Goal: Transaction & Acquisition: Purchase product/service

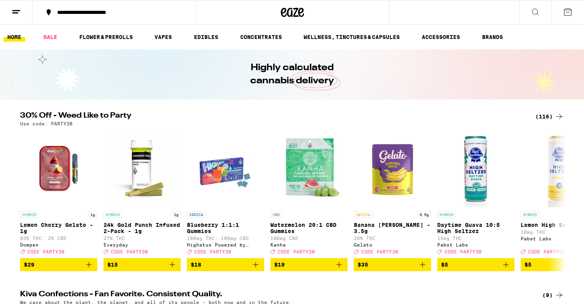
click at [138, 12] on div "**********" at bounding box center [118, 12] width 131 height 5
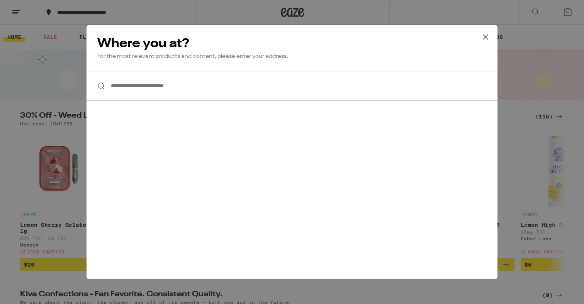
click at [140, 87] on input "**********" at bounding box center [292, 86] width 411 height 30
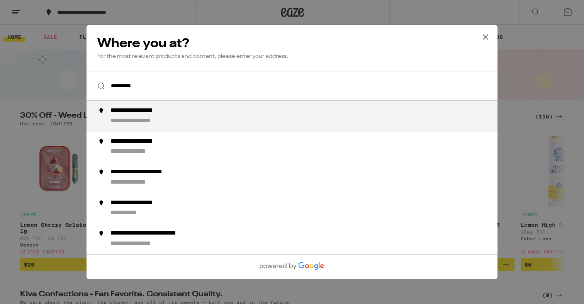
type input "**********"
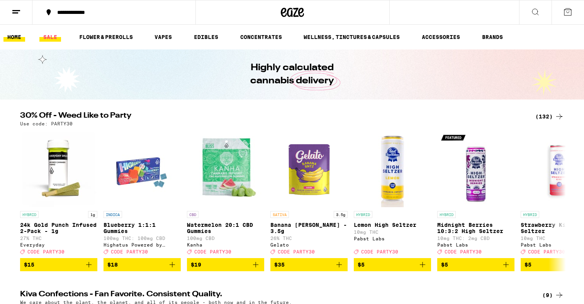
click at [53, 38] on link "SALE" at bounding box center [50, 36] width 22 height 9
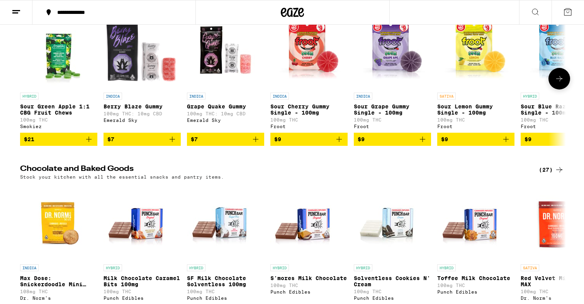
scroll to position [2039, 0]
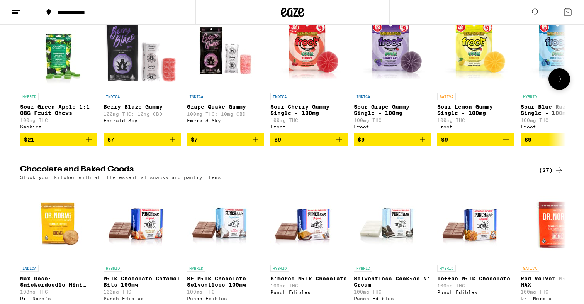
click at [172, 144] on icon "Add to bag" at bounding box center [172, 139] width 9 height 9
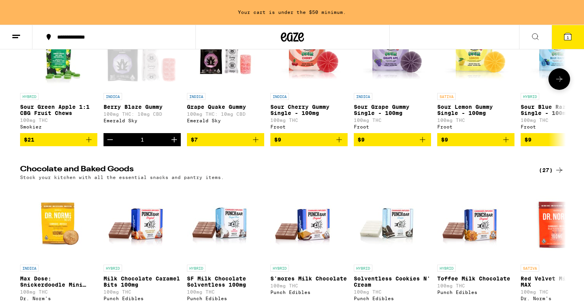
click at [175, 144] on icon "Increment" at bounding box center [174, 139] width 9 height 9
click at [255, 144] on icon "Add to bag" at bounding box center [255, 139] width 9 height 9
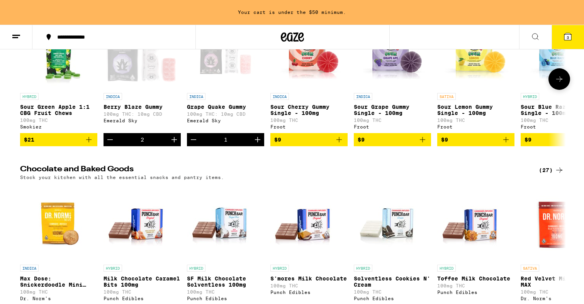
click at [255, 144] on icon "Increment" at bounding box center [257, 139] width 9 height 9
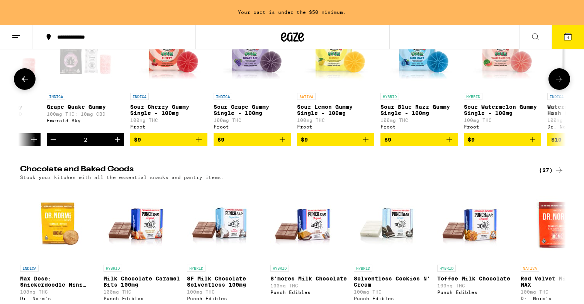
scroll to position [0, 141]
click at [199, 144] on icon "Add to bag" at bounding box center [198, 139] width 9 height 9
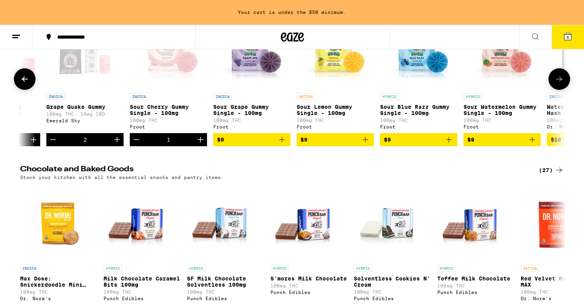
click at [280, 144] on icon "Add to bag" at bounding box center [281, 139] width 9 height 9
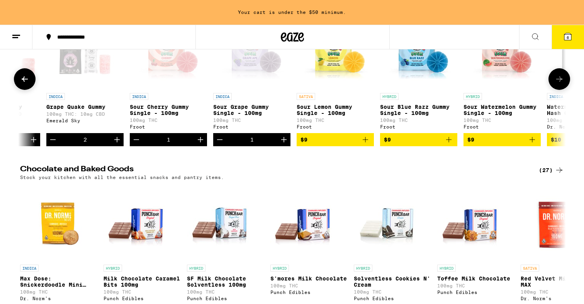
click at [364, 144] on icon "Add to bag" at bounding box center [365, 139] width 9 height 9
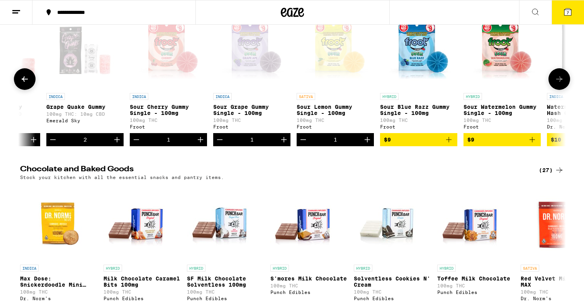
click at [451, 144] on icon "Add to bag" at bounding box center [448, 139] width 9 height 9
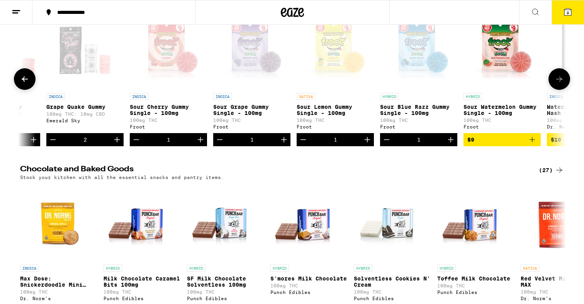
click at [532, 143] on icon "Add to bag" at bounding box center [532, 139] width 5 height 5
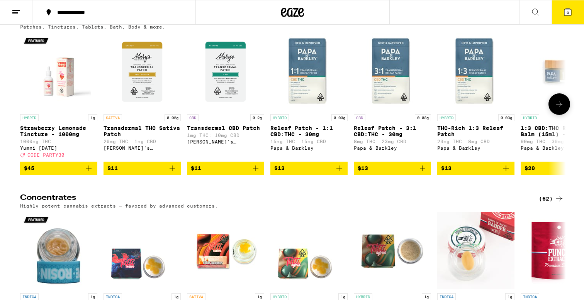
scroll to position [2724, 0]
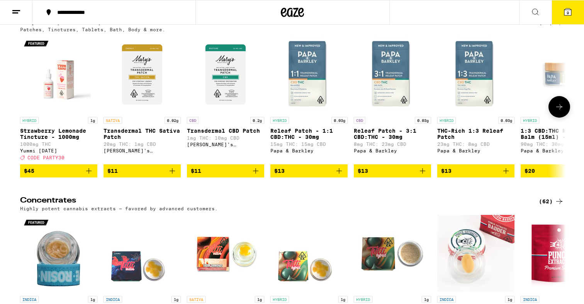
click at [172, 176] on icon "Add to bag" at bounding box center [172, 171] width 9 height 9
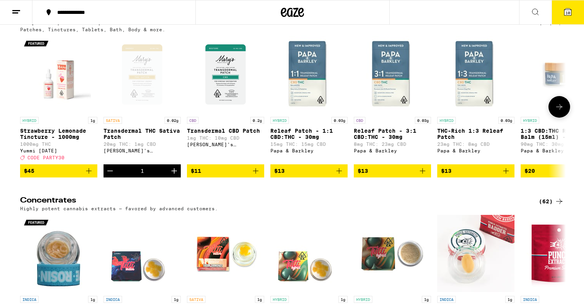
click at [257, 176] on icon "Add to bag" at bounding box center [255, 171] width 9 height 9
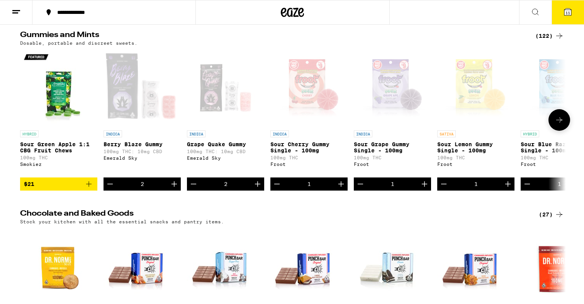
scroll to position [2002, 0]
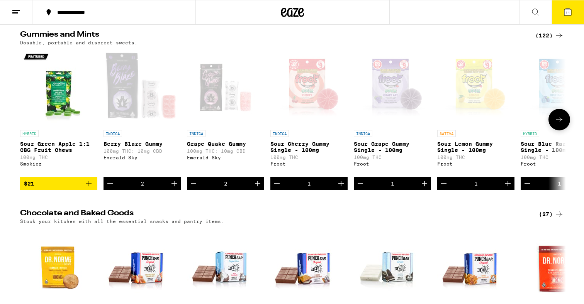
click at [175, 189] on icon "Increment" at bounding box center [174, 183] width 9 height 9
click at [258, 189] on icon "Increment" at bounding box center [257, 183] width 9 height 9
click at [175, 189] on icon "Increment" at bounding box center [174, 183] width 9 height 9
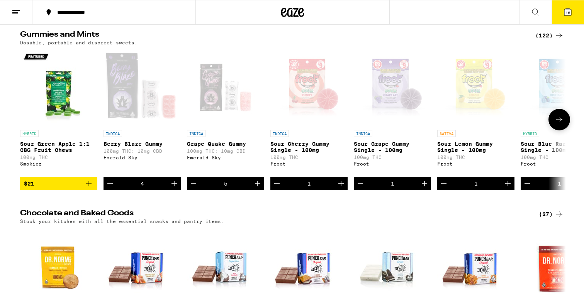
click at [175, 189] on icon "Increment" at bounding box center [174, 183] width 9 height 9
click at [575, 11] on button "17" at bounding box center [568, 12] width 32 height 24
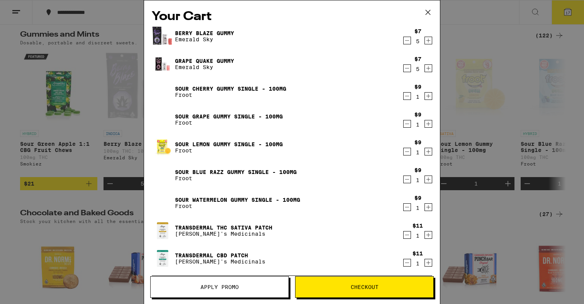
click at [430, 96] on icon "Increment" at bounding box center [428, 96] width 7 height 9
click at [430, 125] on icon "Increment" at bounding box center [429, 124] width 4 height 4
click at [429, 153] on icon "Increment" at bounding box center [429, 152] width 4 height 4
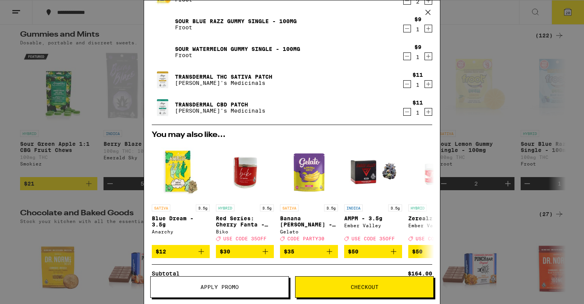
scroll to position [199, 0]
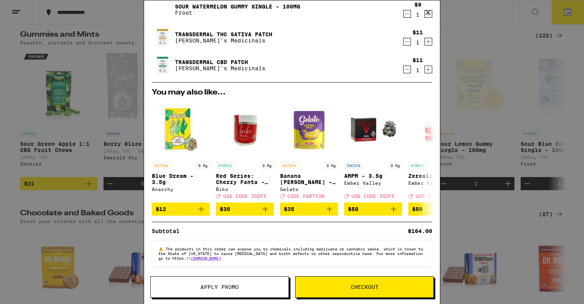
click at [245, 290] on span "Apply Promo" at bounding box center [220, 287] width 138 height 5
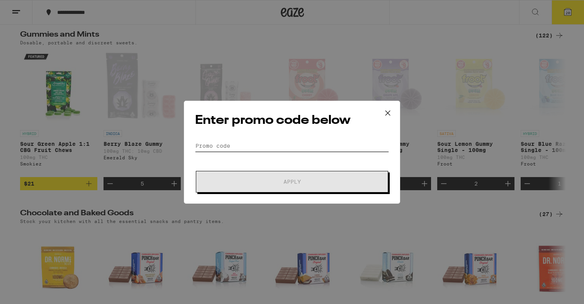
click at [253, 141] on input "Promo Code" at bounding box center [292, 146] width 194 height 12
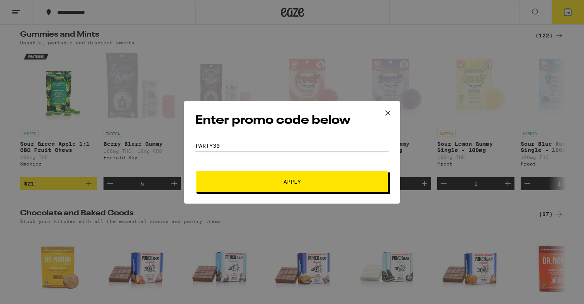
type input "PARTY30"
click at [319, 182] on span "Apply" at bounding box center [292, 181] width 139 height 5
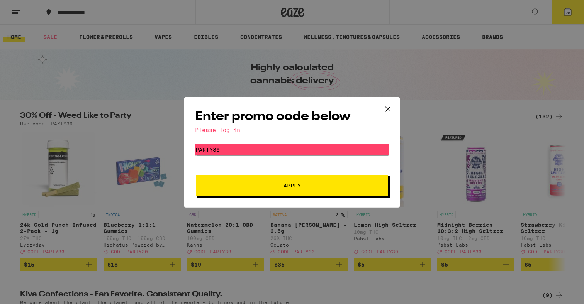
click at [388, 107] on icon at bounding box center [388, 110] width 12 height 12
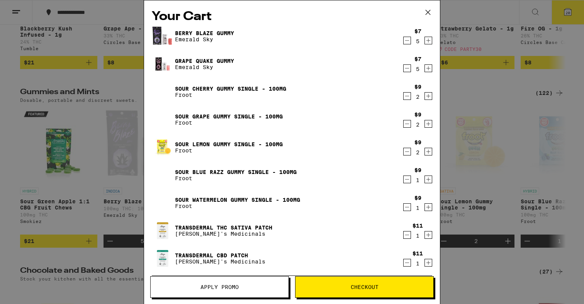
click at [408, 95] on icon "Decrement" at bounding box center [407, 96] width 7 height 9
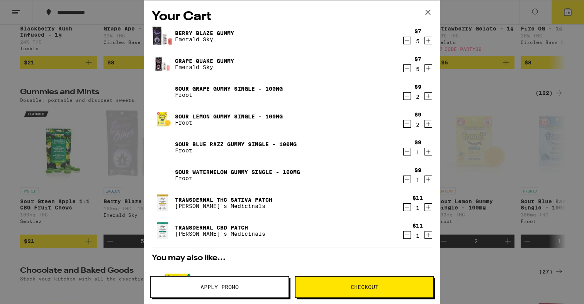
click at [408, 96] on icon "Decrement" at bounding box center [407, 96] width 7 height 9
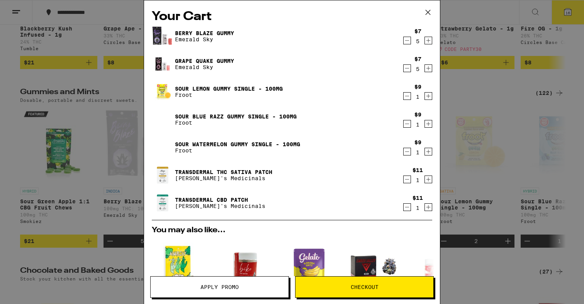
click at [408, 96] on icon "Decrement" at bounding box center [407, 96] width 7 height 9
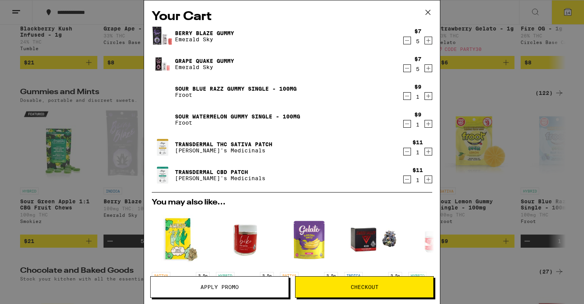
click at [408, 96] on icon "Decrement" at bounding box center [407, 96] width 7 height 9
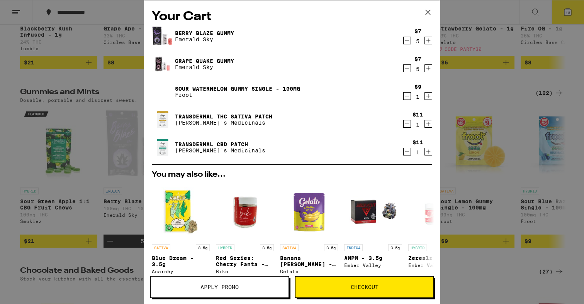
click at [408, 96] on icon "Decrement" at bounding box center [407, 96] width 7 height 9
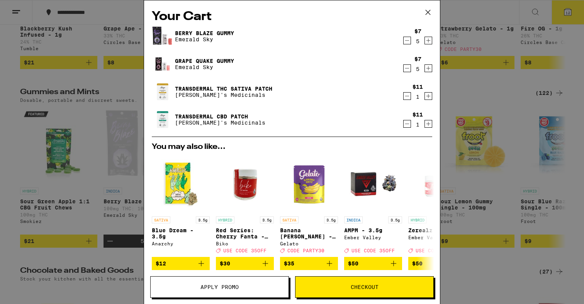
click at [408, 96] on icon "Decrement" at bounding box center [407, 96] width 7 height 9
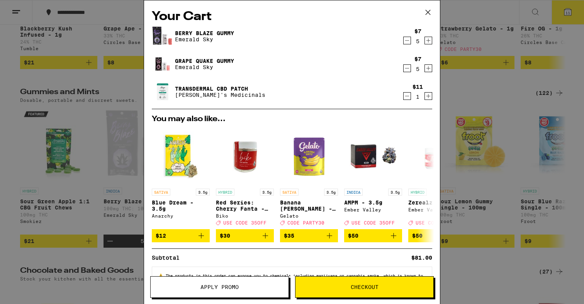
click at [408, 96] on icon "Decrement" at bounding box center [407, 96] width 7 height 9
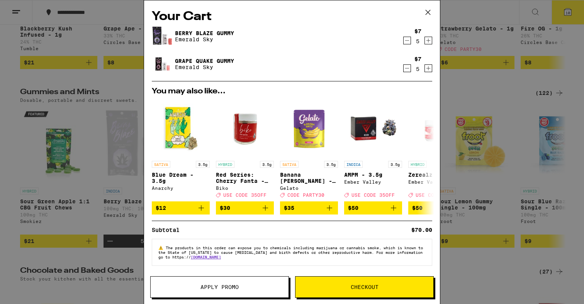
click at [428, 69] on icon "Increment" at bounding box center [428, 68] width 7 height 9
click at [430, 69] on icon "Increment" at bounding box center [429, 68] width 4 height 4
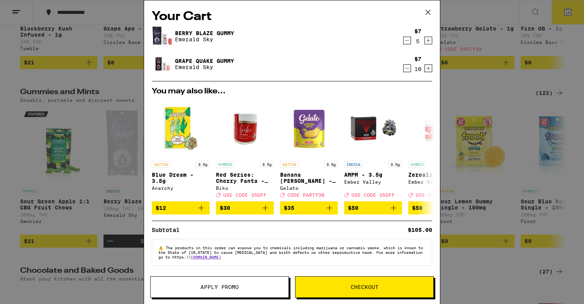
click at [429, 41] on icon "Increment" at bounding box center [428, 40] width 7 height 9
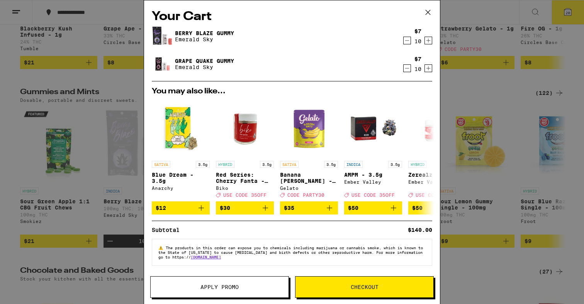
click at [365, 290] on span "Checkout" at bounding box center [365, 287] width 28 height 5
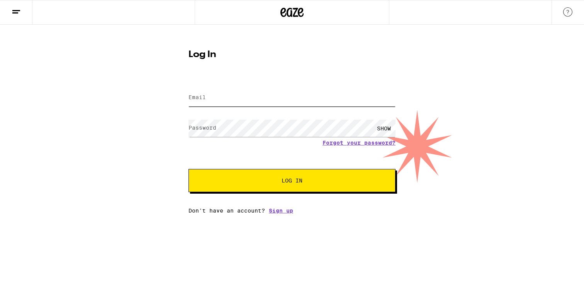
click at [266, 98] on input "Email" at bounding box center [292, 97] width 207 height 17
type input "kelly.j.patterson@gmail.com"
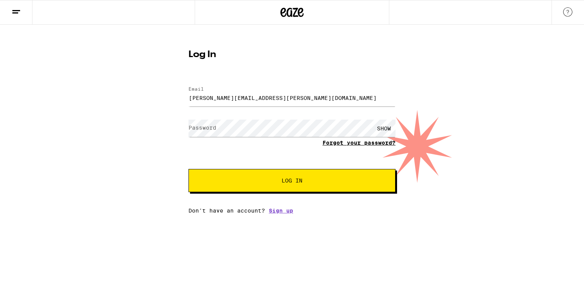
click at [369, 144] on form "Email Email kelly.j.patterson@gmail.com Password Password SHOW Forgot your pass…" at bounding box center [292, 136] width 207 height 114
click at [277, 175] on button "Log In" at bounding box center [292, 180] width 207 height 23
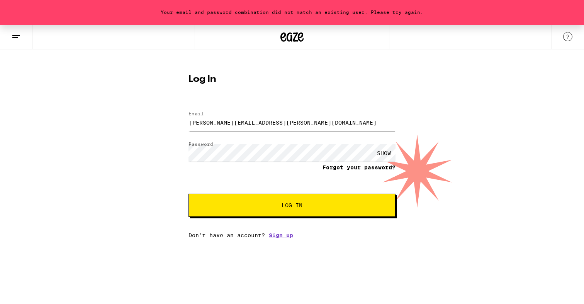
click at [349, 170] on link "Forgot your password?" at bounding box center [359, 168] width 73 height 6
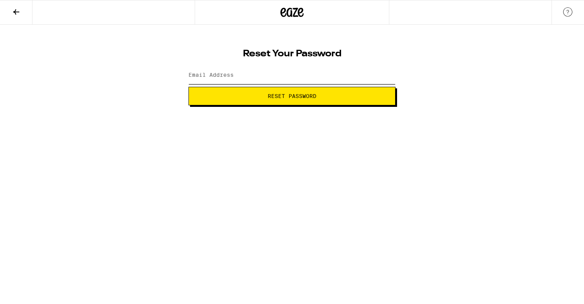
click at [302, 77] on input "Email Address" at bounding box center [292, 75] width 207 height 17
type input "kelly.j.patterson@gmail.com"
click at [292, 97] on span "Reset Password" at bounding box center [292, 95] width 49 height 5
click at [384, 76] on div "SHOW" at bounding box center [383, 75] width 23 height 17
click at [353, 92] on button "Submit" at bounding box center [292, 96] width 207 height 19
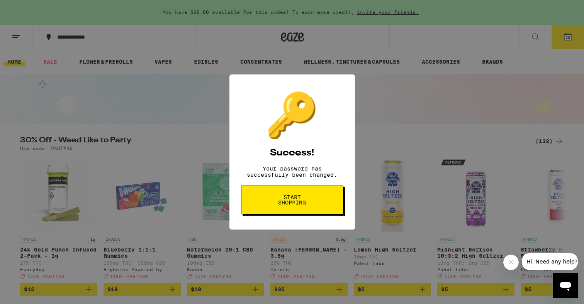
click at [307, 212] on button "Start shopping" at bounding box center [292, 200] width 102 height 29
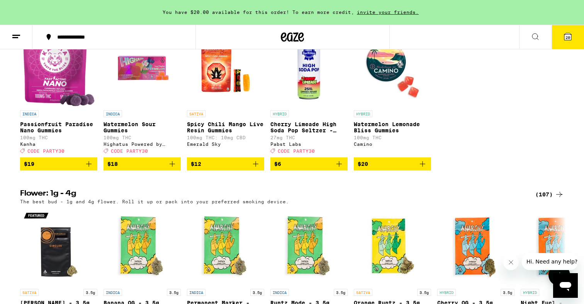
scroll to position [647, 0]
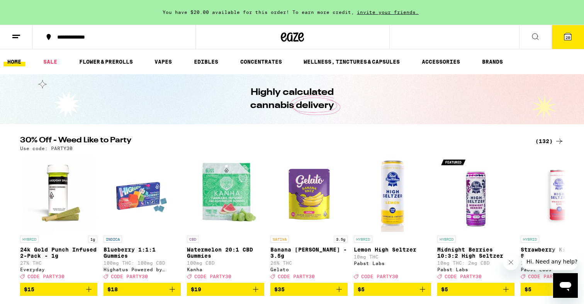
click at [569, 37] on span "20" at bounding box center [568, 37] width 5 height 5
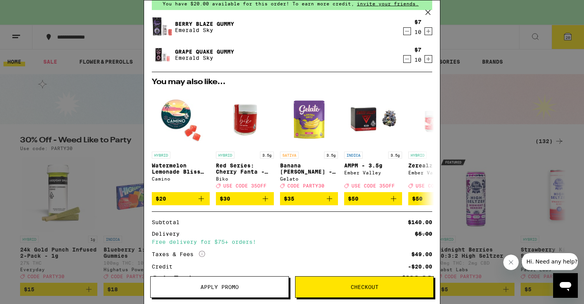
scroll to position [90, 0]
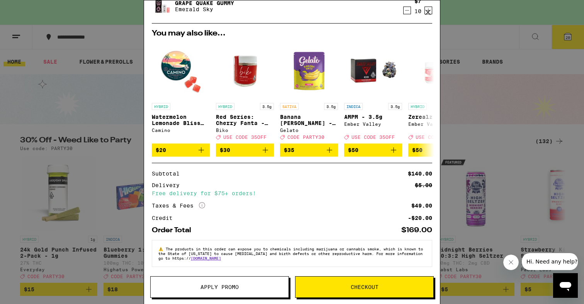
click at [194, 288] on span "Apply Promo" at bounding box center [220, 287] width 138 height 5
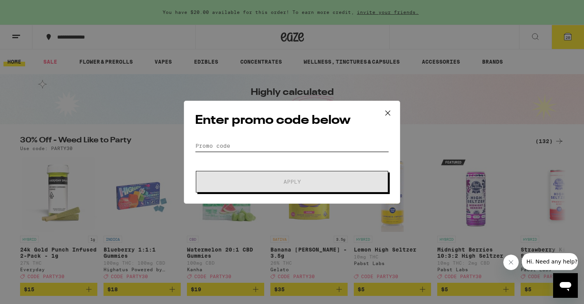
click at [266, 146] on input "Promo Code" at bounding box center [292, 146] width 194 height 12
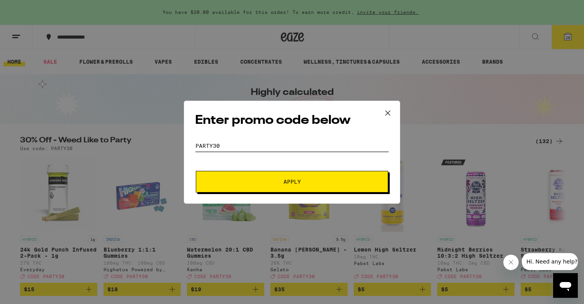
type input "PARTY30"
click at [282, 180] on span "Apply" at bounding box center [292, 181] width 139 height 5
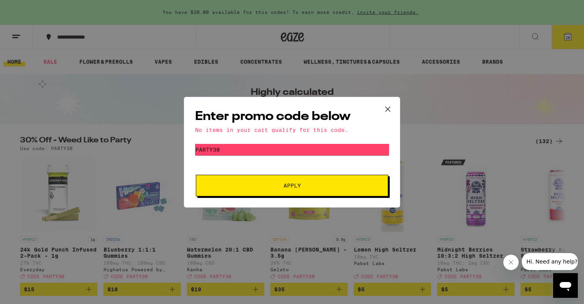
click at [387, 107] on icon at bounding box center [388, 110] width 12 height 12
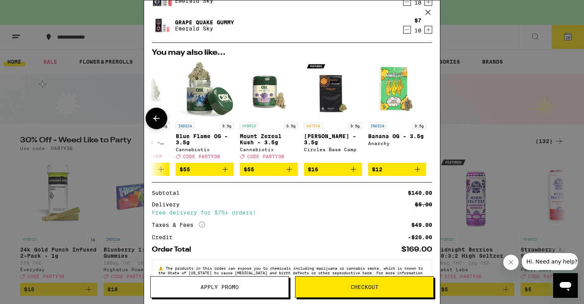
scroll to position [90, 0]
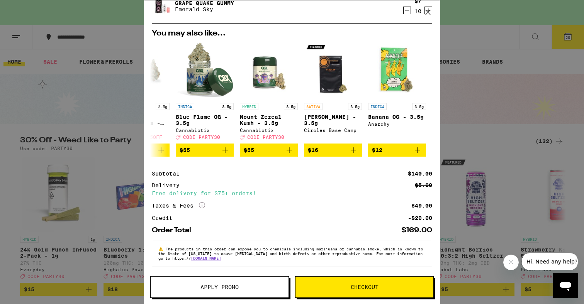
click at [360, 292] on button "Checkout" at bounding box center [364, 288] width 139 height 22
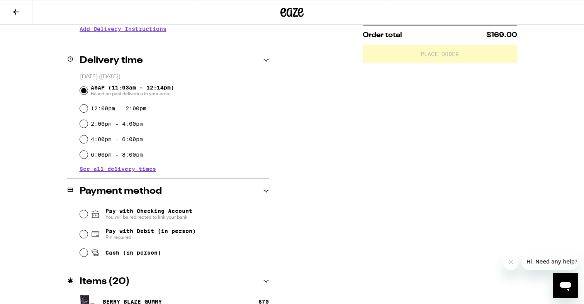
scroll to position [214, 0]
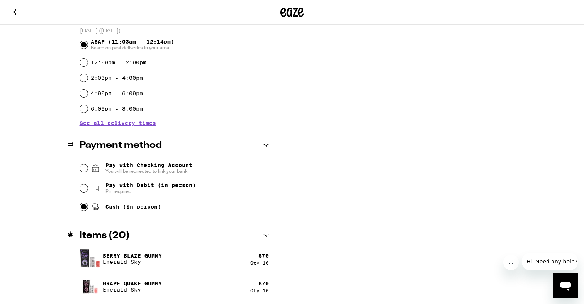
click at [85, 206] on input "Cash (in person)" at bounding box center [84, 207] width 8 height 8
radio input "true"
click at [84, 78] on input "2:00pm - 4:00pm" at bounding box center [84, 78] width 8 height 8
radio input "true"
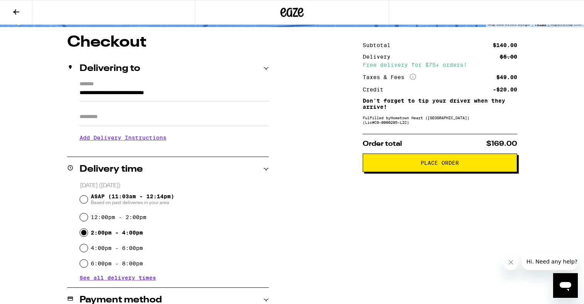
scroll to position [0, 0]
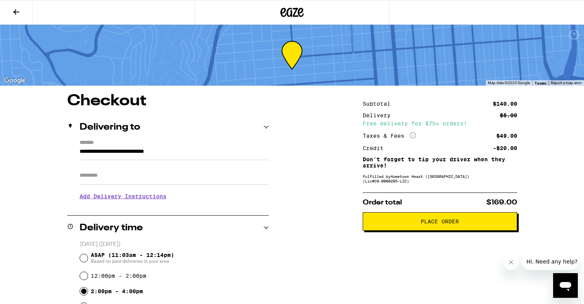
click at [463, 230] on button "Place Order" at bounding box center [440, 221] width 155 height 19
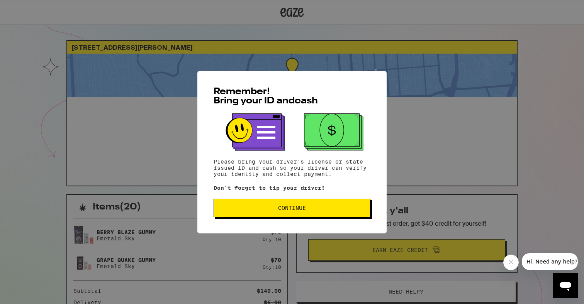
click at [305, 207] on span "Continue" at bounding box center [292, 208] width 28 height 5
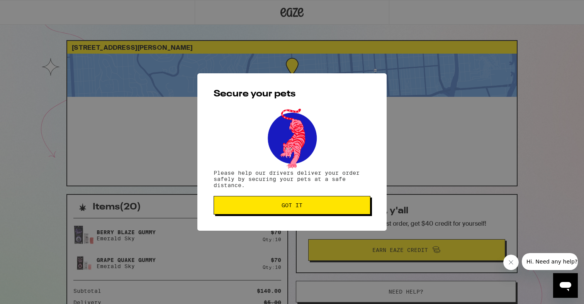
click at [305, 207] on span "Got it" at bounding box center [292, 205] width 144 height 5
